Goal: Navigation & Orientation: Find specific page/section

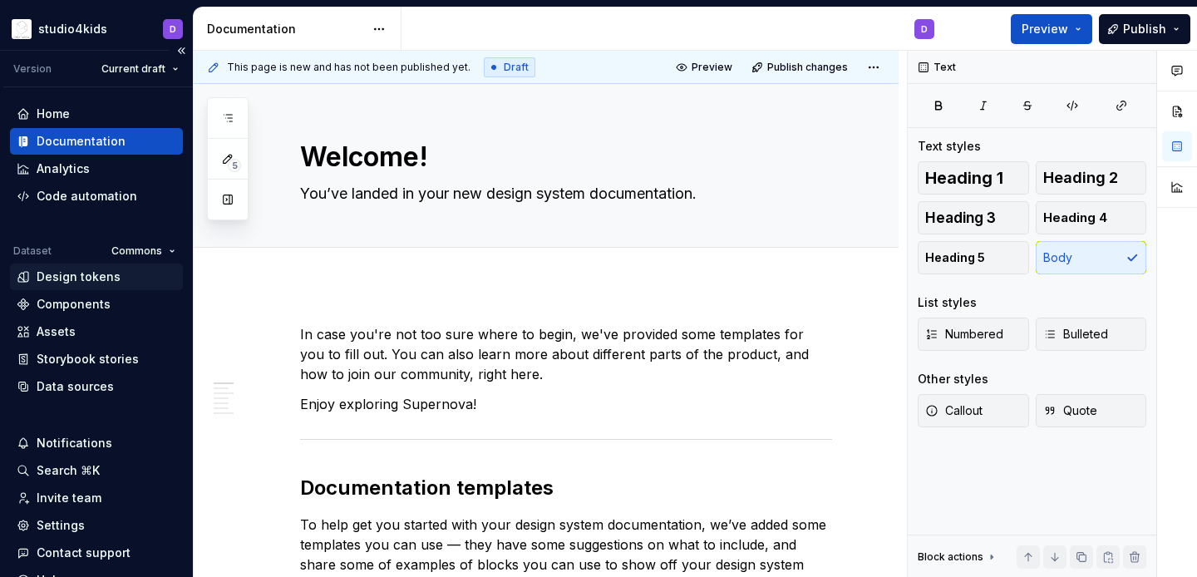
type textarea "*"
click at [72, 338] on div "Assets" at bounding box center [56, 331] width 39 height 17
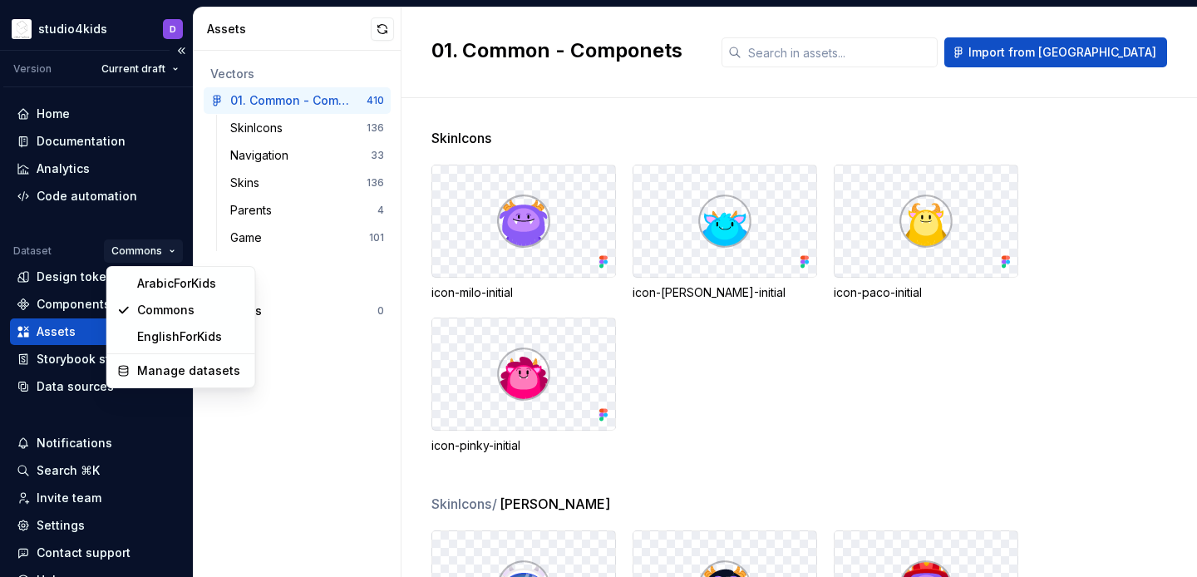
click at [153, 248] on html "studio4kids D Version Current draft Home Documentation Analytics Code automatio…" at bounding box center [598, 288] width 1197 height 577
click at [290, 164] on html "studio4kids D Version Current draft Home Documentation Analytics Code automatio…" at bounding box center [598, 288] width 1197 height 577
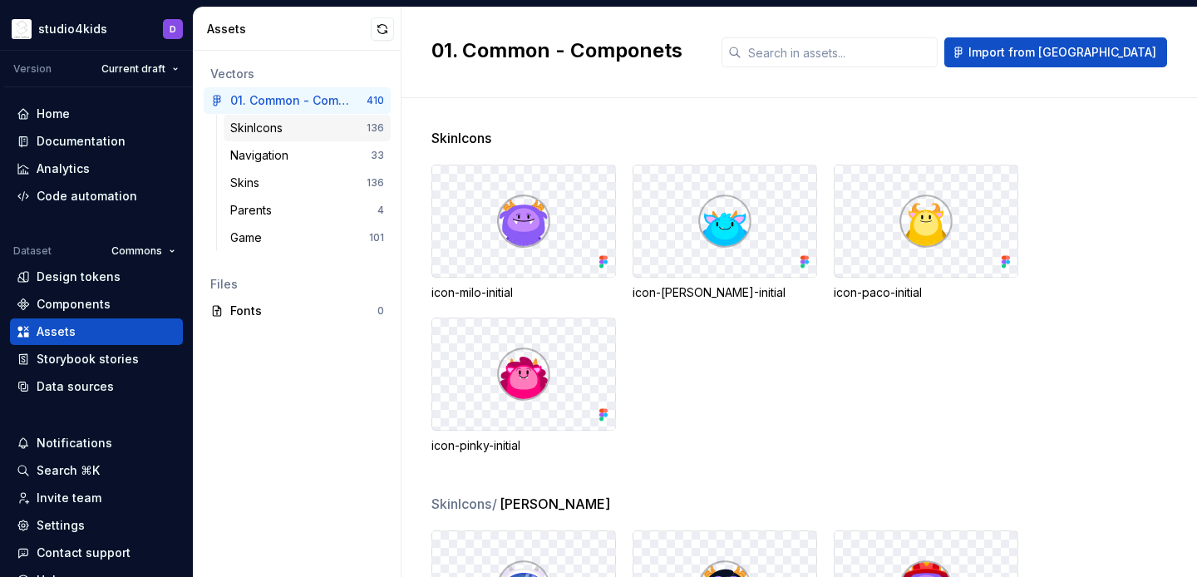
click at [307, 137] on div "SkinIcons 136" at bounding box center [307, 128] width 167 height 27
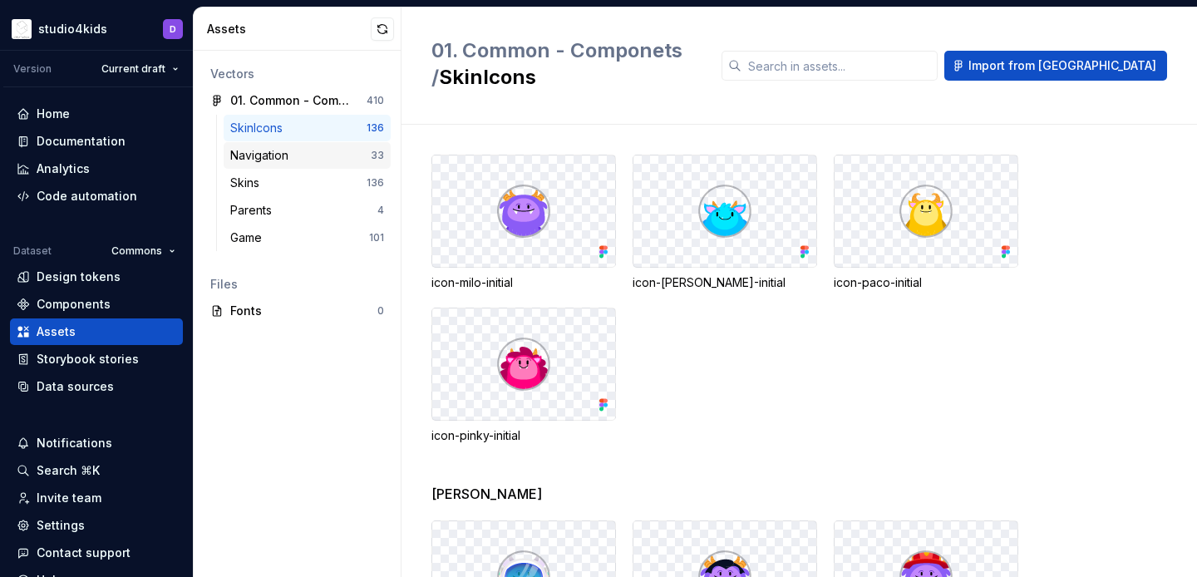
click at [309, 151] on div "Navigation" at bounding box center [300, 155] width 140 height 17
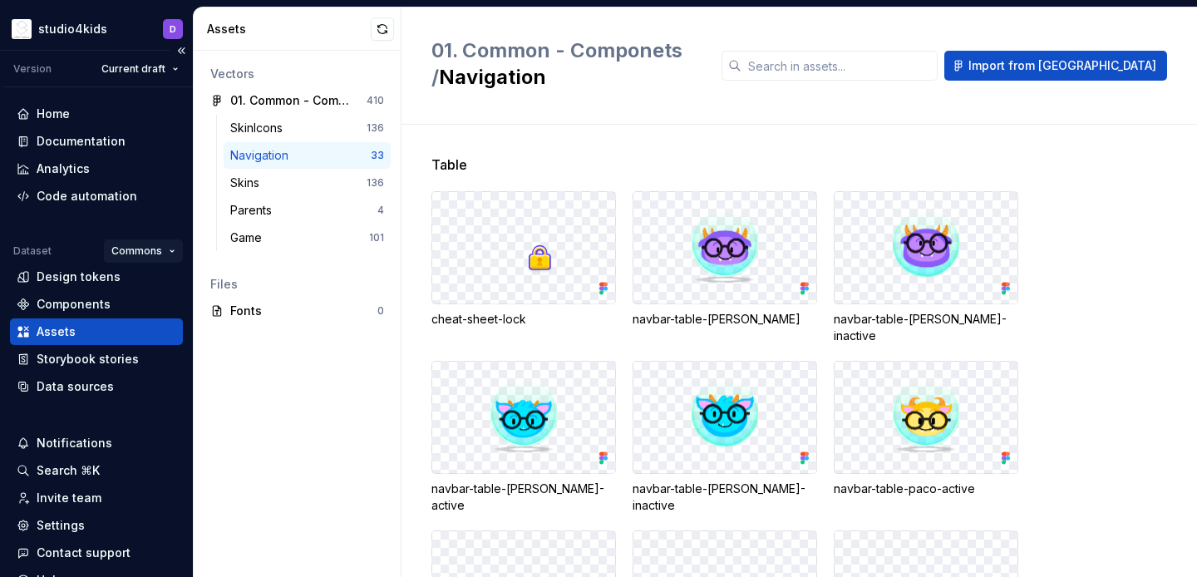
click at [127, 254] on html "studio4kids D Version Current draft Home Documentation Analytics Code automatio…" at bounding box center [598, 288] width 1197 height 577
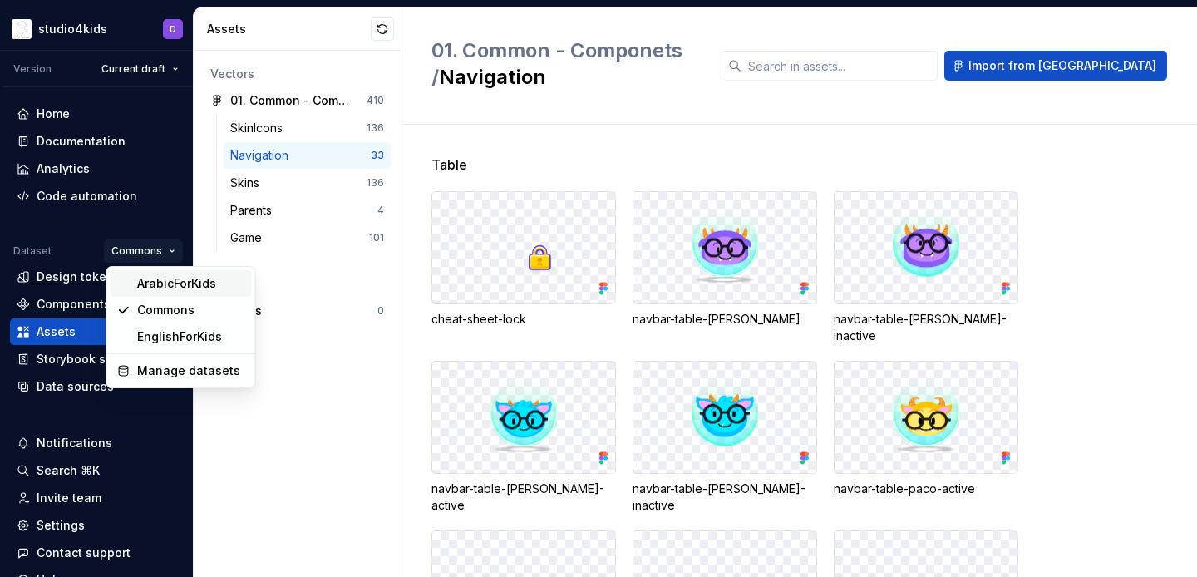
click at [142, 281] on div "ArabicForKids" at bounding box center [191, 283] width 108 height 17
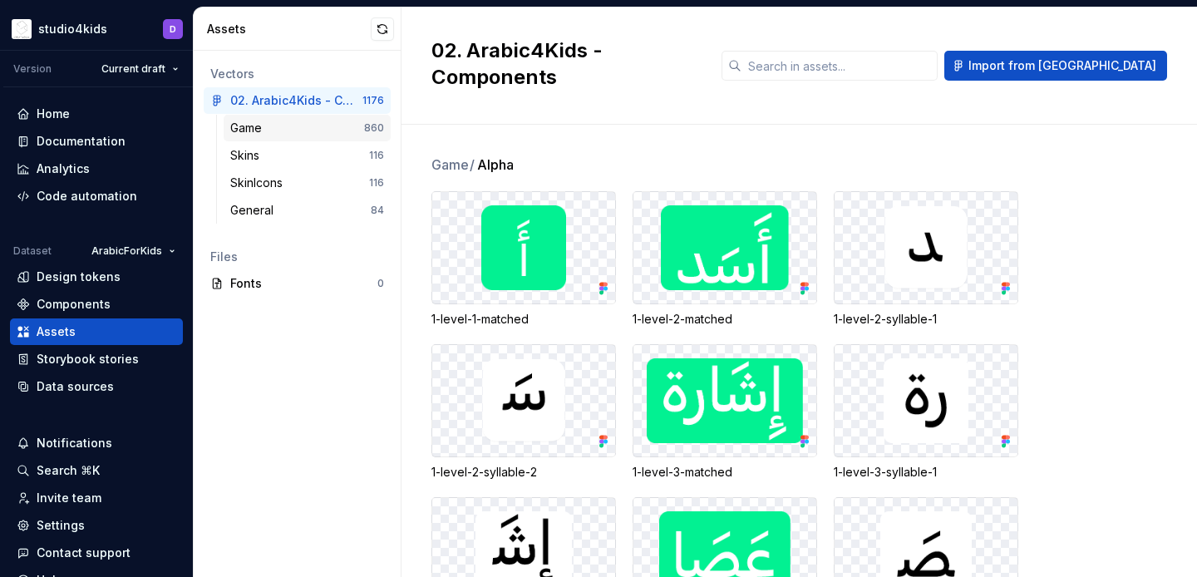
click at [333, 126] on div "Game" at bounding box center [297, 128] width 134 height 17
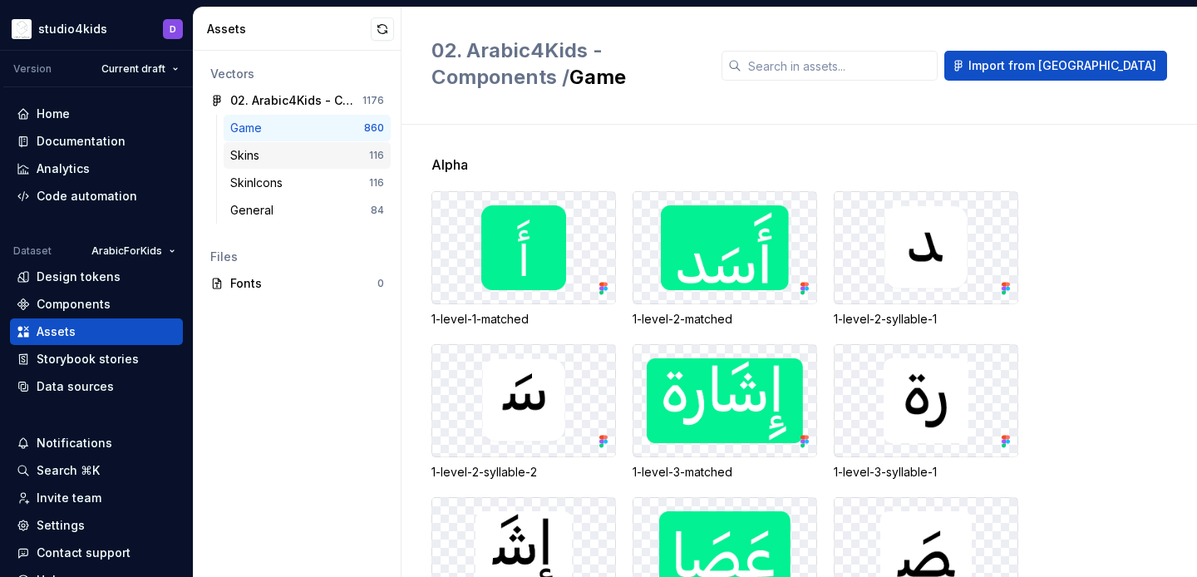
click at [334, 149] on div "Skins" at bounding box center [299, 155] width 139 height 17
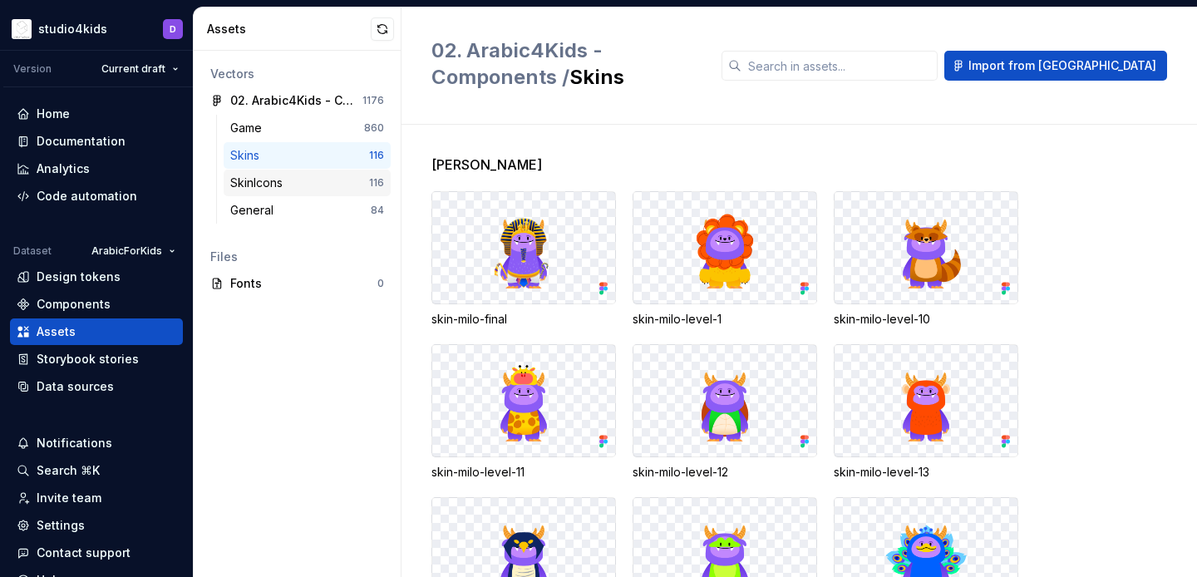
click at [337, 171] on div "SkinIcons 116" at bounding box center [307, 183] width 167 height 27
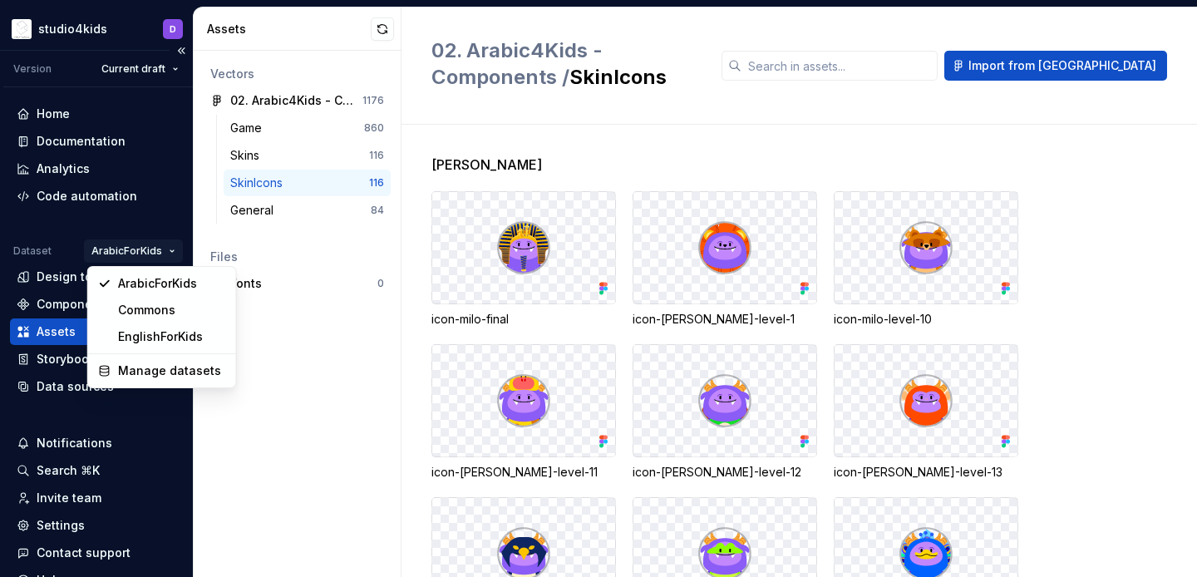
click at [119, 245] on html "studio4kids D Version Current draft Home Documentation Analytics Code automatio…" at bounding box center [598, 288] width 1197 height 577
click at [129, 316] on div "Commons" at bounding box center [172, 310] width 108 height 17
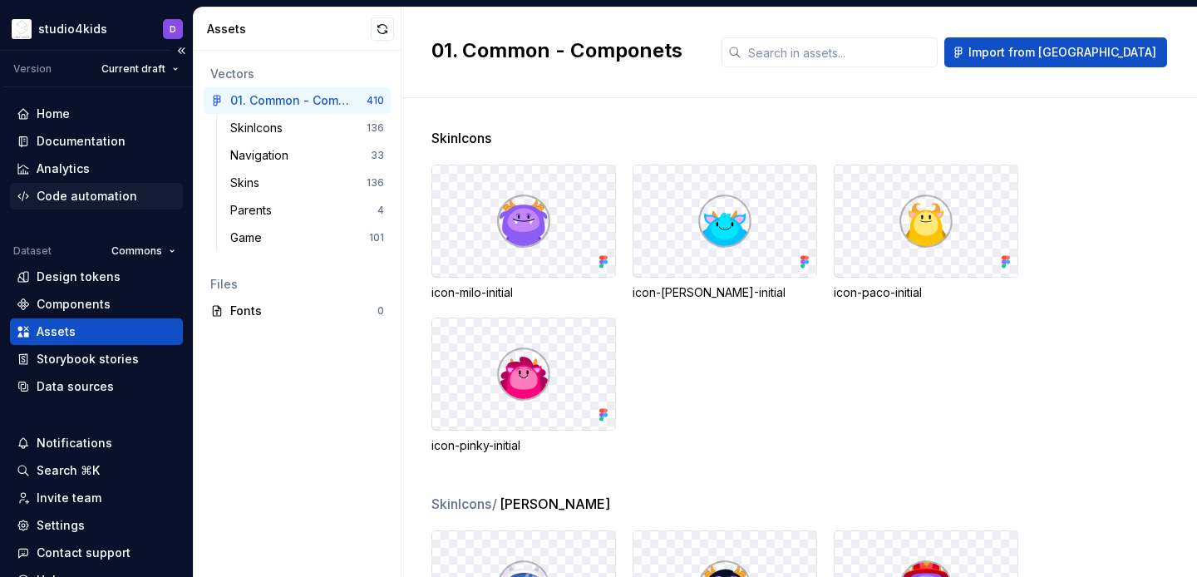
click at [77, 188] on div "Code automation" at bounding box center [87, 196] width 101 height 17
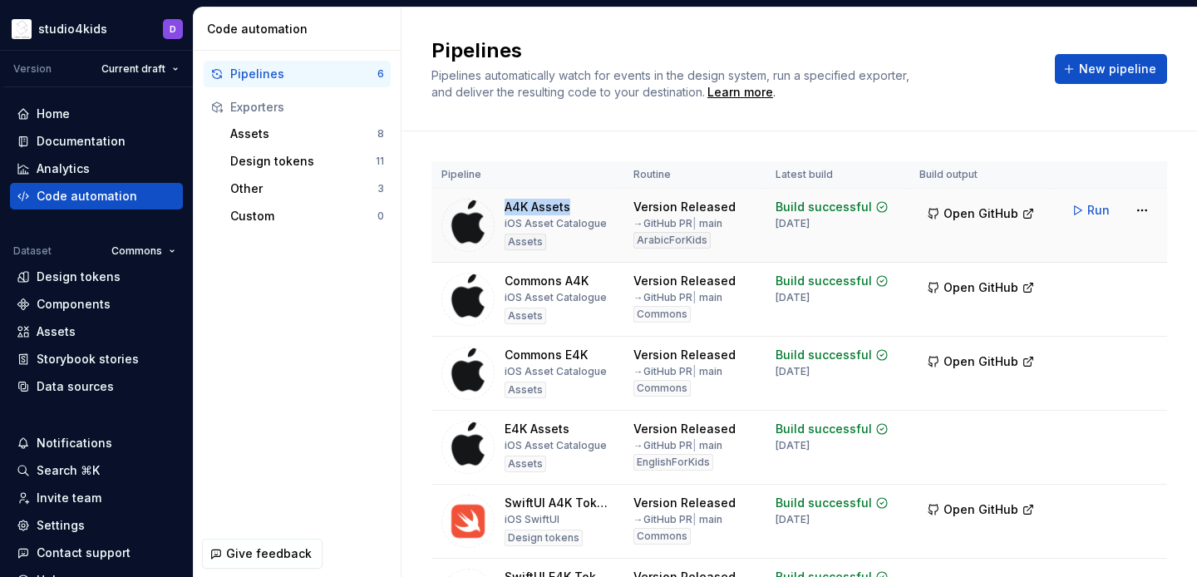
drag, startPoint x: 502, startPoint y: 204, endPoint x: 573, endPoint y: 201, distance: 70.7
click at [573, 201] on div "A4K Assets iOS Asset Catalogue Assets" at bounding box center [527, 225] width 172 height 53
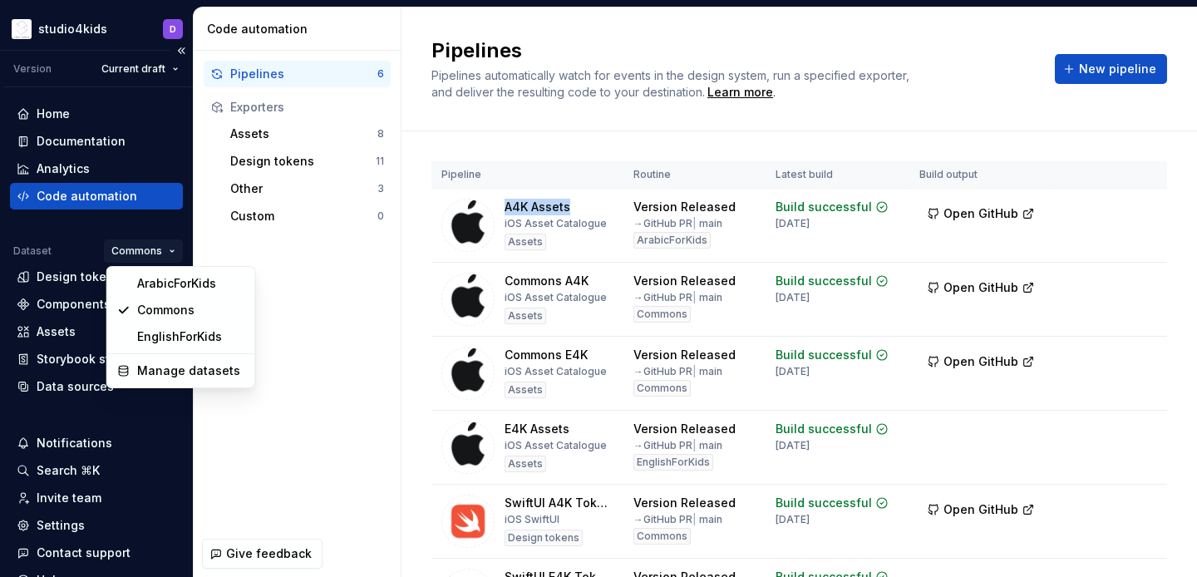
click at [132, 245] on html "studio4kids D Version Current draft Home Documentation Analytics Code automatio…" at bounding box center [598, 288] width 1197 height 577
click at [140, 283] on div "ArabicForKids" at bounding box center [191, 283] width 108 height 17
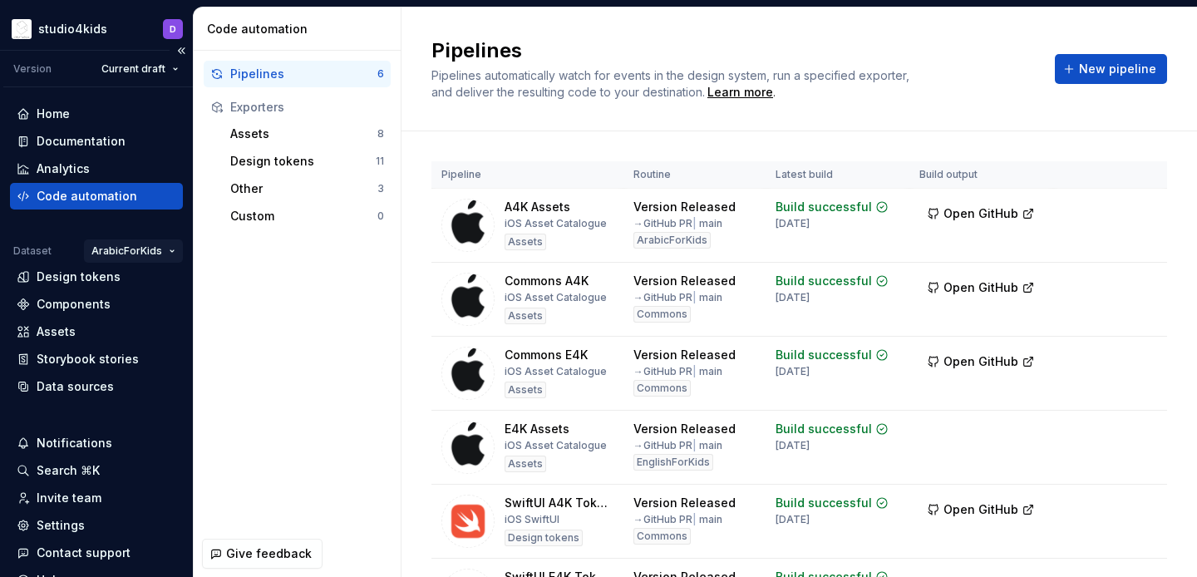
click at [127, 251] on html "studio4kids D Version Current draft Home Documentation Analytics Code automatio…" at bounding box center [598, 288] width 1197 height 577
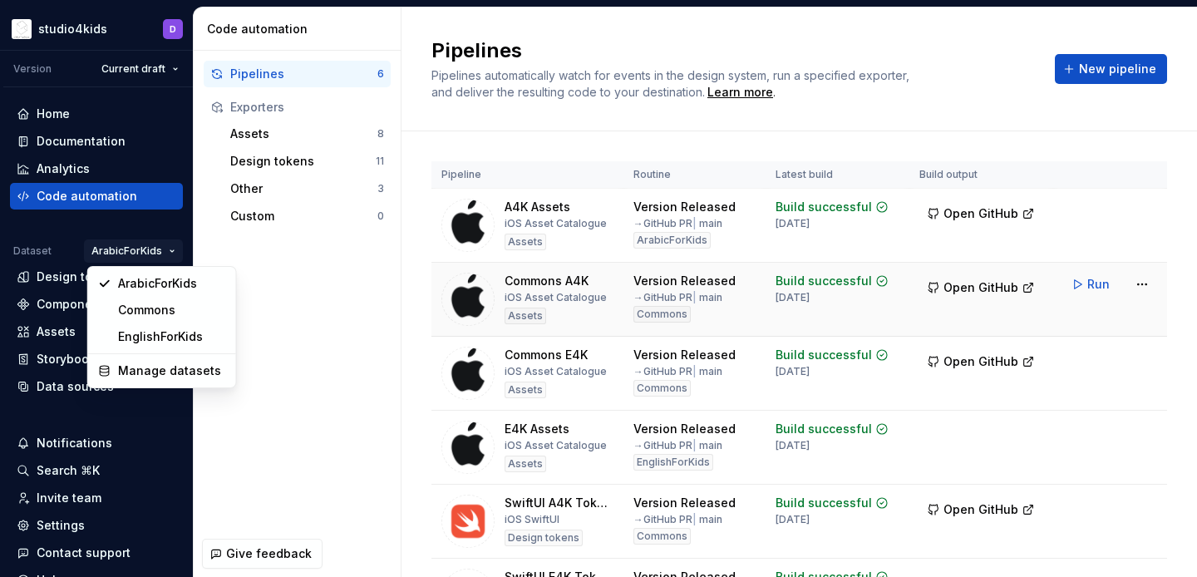
click at [707, 332] on html "studio4kids D Version Current draft Home Documentation Analytics Code automatio…" at bounding box center [598, 288] width 1197 height 577
